Goal: Transaction & Acquisition: Purchase product/service

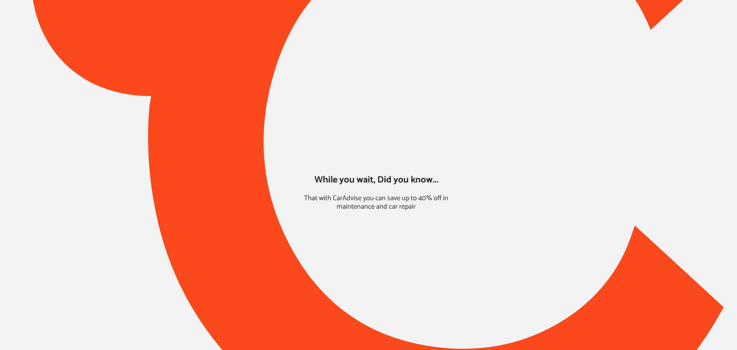
type input "*****"
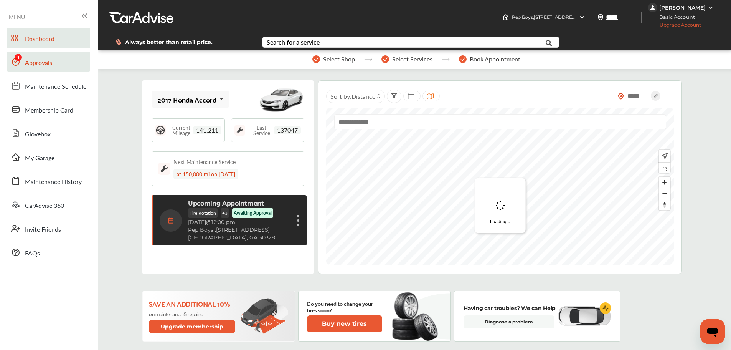
drag, startPoint x: 26, startPoint y: 61, endPoint x: 35, endPoint y: 60, distance: 9.2
click at [26, 61] on span "Approvals" at bounding box center [38, 63] width 27 height 10
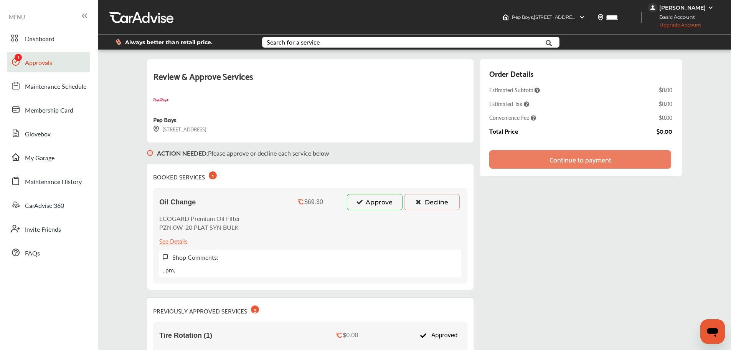
click at [378, 200] on button "Approve" at bounding box center [375, 202] width 56 height 16
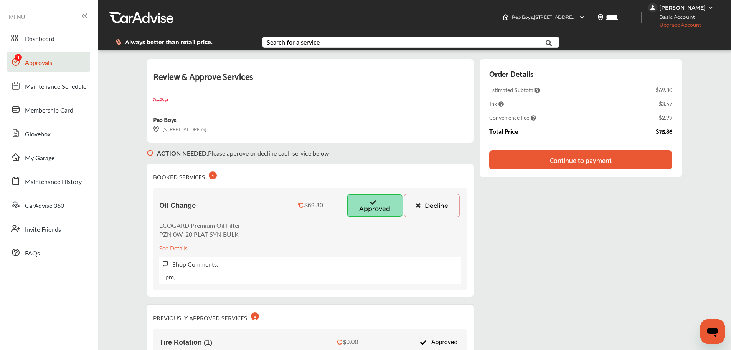
click at [564, 159] on div "Continue to payment" at bounding box center [581, 160] width 62 height 8
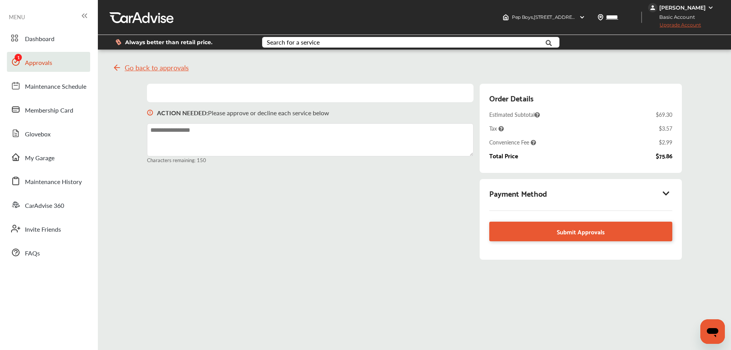
drag, startPoint x: 666, startPoint y: 192, endPoint x: 661, endPoint y: 192, distance: 5.8
click at [666, 192] on icon at bounding box center [666, 193] width 9 height 8
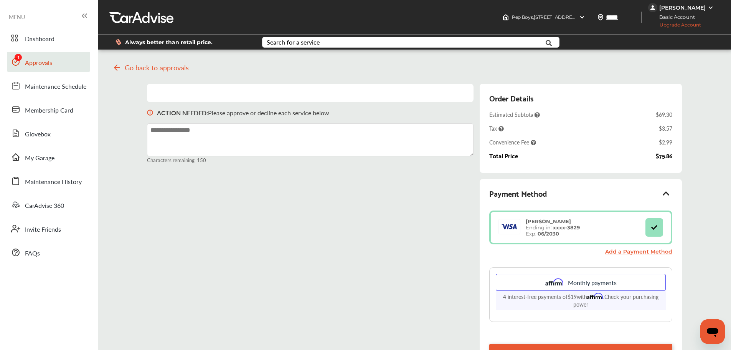
click at [242, 230] on div "ACTION NEEDED : Please approve or decline each service below Characters remaini…" at bounding box center [414, 237] width 535 height 306
click at [479, 71] on div "Go back to approvals" at bounding box center [427, 67] width 630 height 25
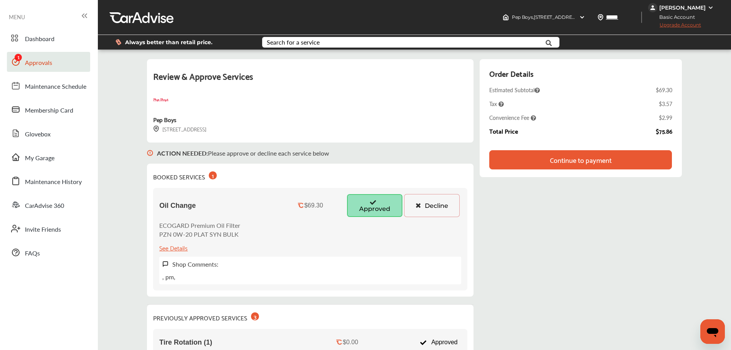
click at [521, 159] on div "Continue to payment" at bounding box center [580, 159] width 182 height 19
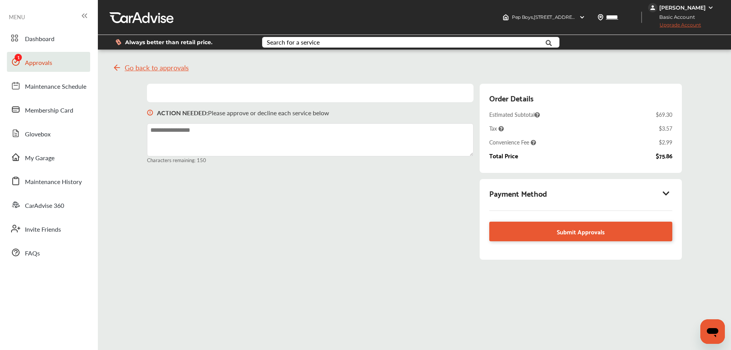
click at [671, 192] on icon at bounding box center [666, 193] width 9 height 8
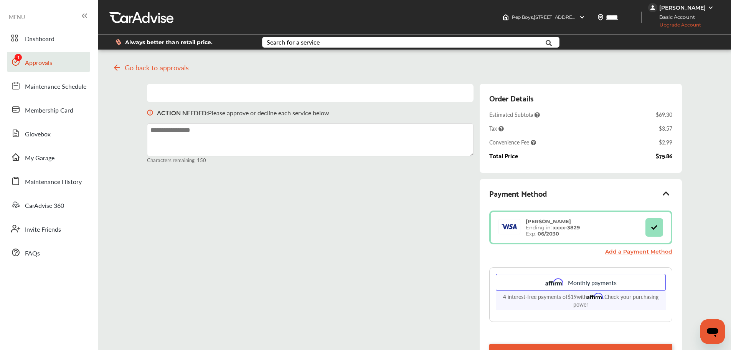
click at [704, 7] on div "[PERSON_NAME]" at bounding box center [683, 7] width 46 height 7
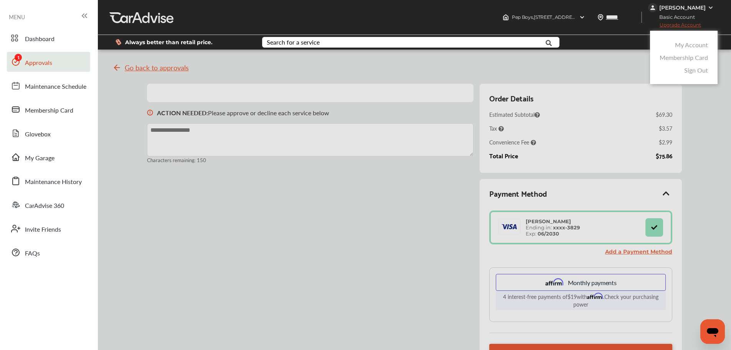
click at [686, 46] on link "My Account" at bounding box center [691, 44] width 33 height 9
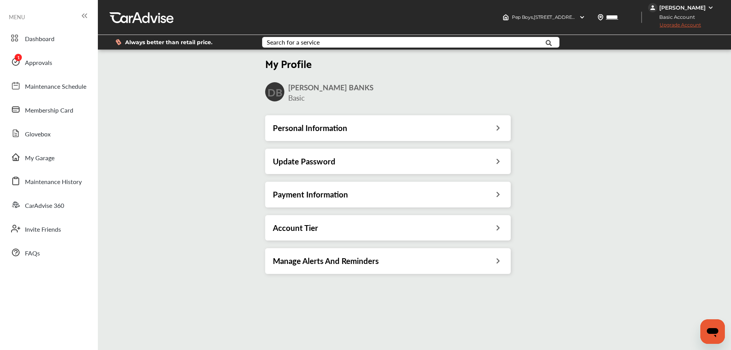
click at [496, 196] on icon at bounding box center [497, 193] width 7 height 8
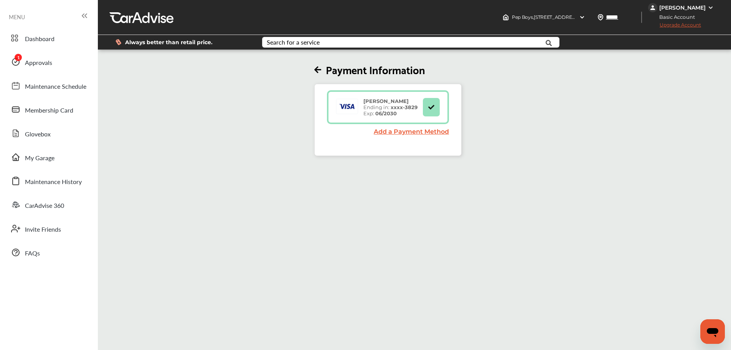
click at [396, 131] on link "Add a Payment Method" at bounding box center [411, 131] width 75 height 7
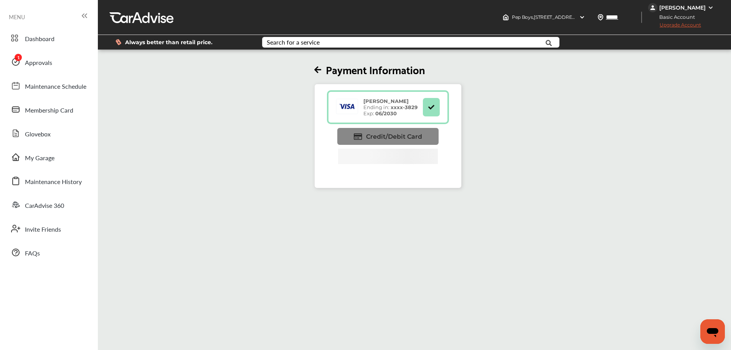
click at [408, 136] on span "Credit/Debit Card" at bounding box center [394, 136] width 56 height 7
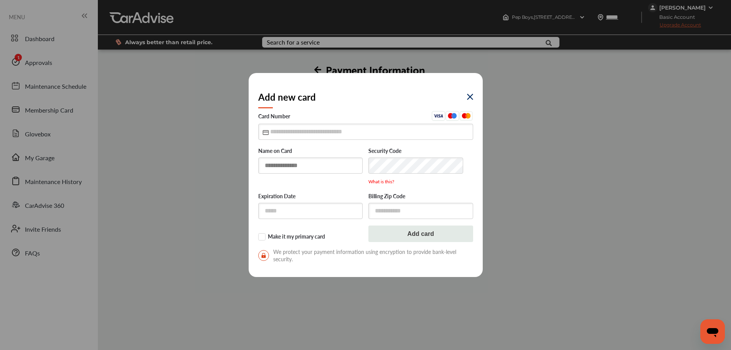
click at [321, 169] on input "text" at bounding box center [310, 165] width 105 height 16
click at [468, 99] on img at bounding box center [470, 97] width 6 height 6
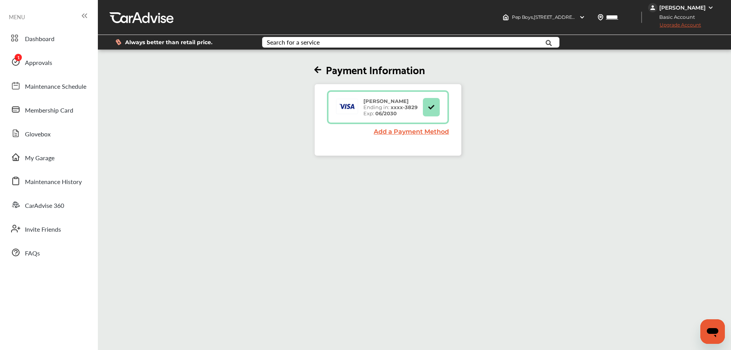
click at [403, 134] on link "Add a Payment Method" at bounding box center [411, 131] width 75 height 7
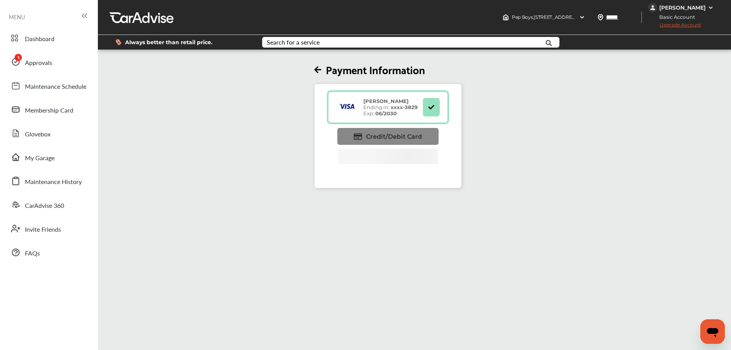
click at [418, 139] on span "Credit/Debit Card" at bounding box center [394, 136] width 56 height 7
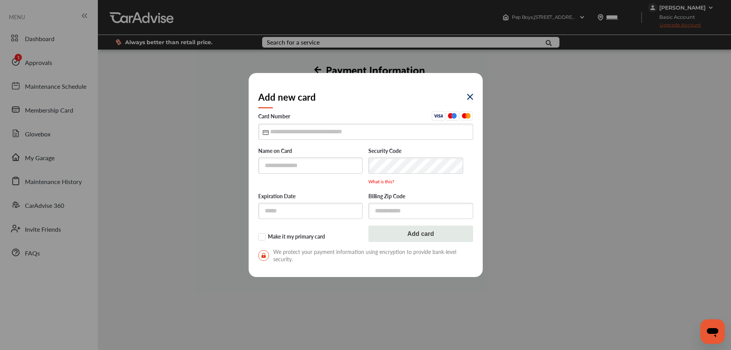
click at [469, 99] on img at bounding box center [470, 97] width 6 height 6
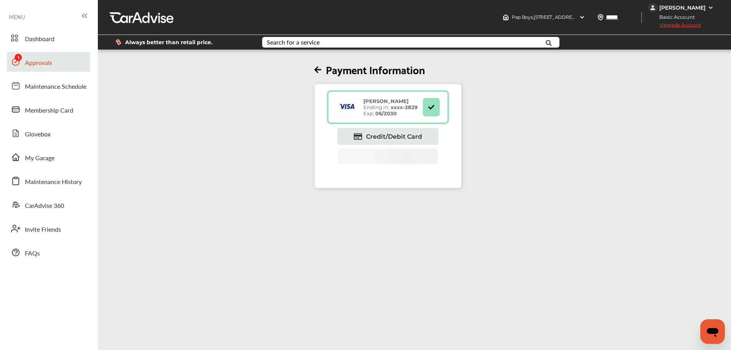
click at [50, 66] on span "Approvals" at bounding box center [38, 63] width 27 height 10
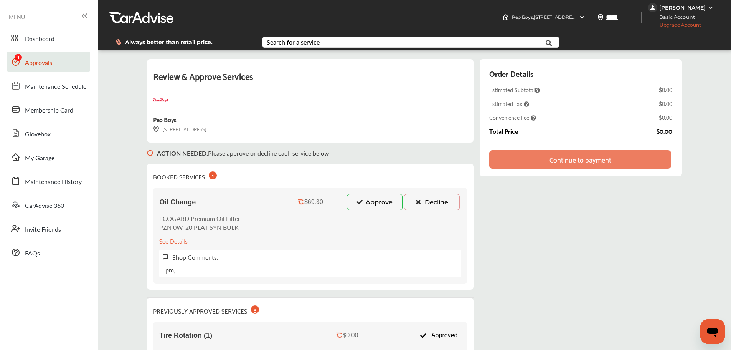
click at [384, 202] on button "Approve" at bounding box center [375, 202] width 56 height 16
